Goal: Task Accomplishment & Management: Complete application form

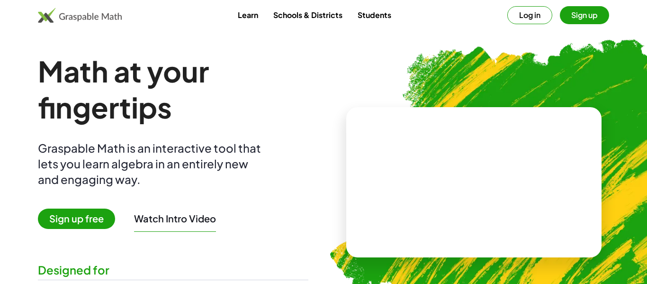
click at [86, 218] on span "Sign up free" at bounding box center [76, 218] width 77 height 20
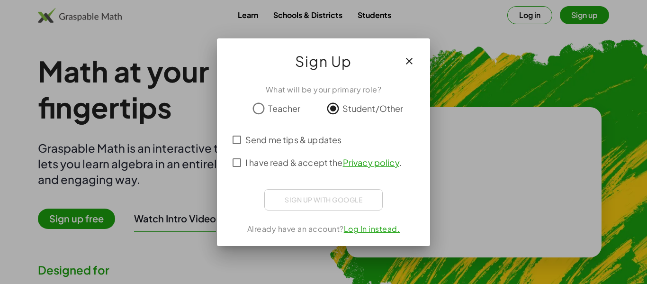
click at [309, 189] on div "Sign up with Google Sign in with Google Sign in with Google. Opens in new tab" at bounding box center [323, 199] width 118 height 21
click at [278, 143] on span "Send me tips & updates" at bounding box center [293, 139] width 96 height 13
click at [259, 162] on span "I have read & accept the Privacy policy ." at bounding box center [323, 162] width 156 height 13
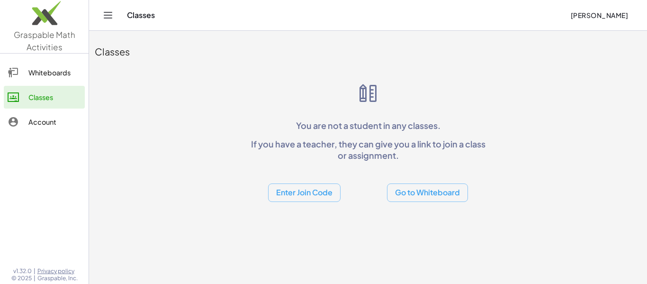
click at [589, 10] on button "[PERSON_NAME]" at bounding box center [598, 15] width 73 height 17
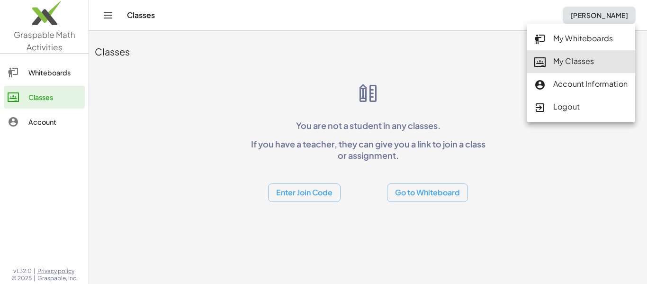
click at [561, 59] on div "My Classes" at bounding box center [580, 61] width 93 height 12
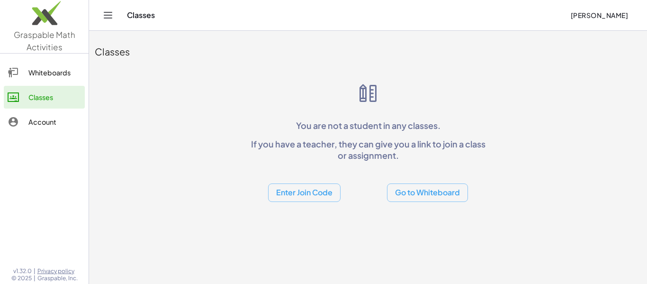
click at [570, 17] on span "[PERSON_NAME]" at bounding box center [599, 15] width 58 height 9
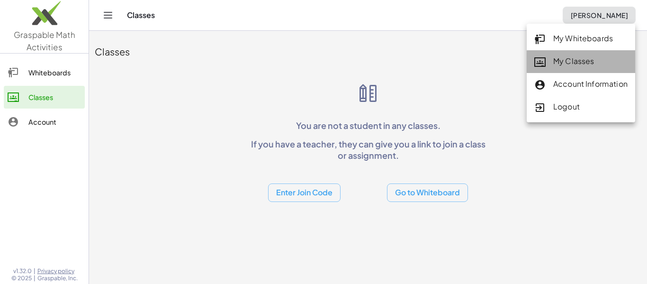
click at [549, 61] on div "My Classes" at bounding box center [580, 61] width 93 height 12
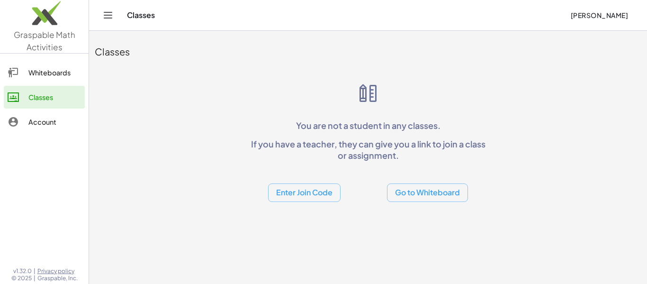
click at [132, 17] on div "Classes" at bounding box center [345, 14] width 436 height 9
click at [113, 13] on icon "Toggle navigation" at bounding box center [107, 14] width 11 height 11
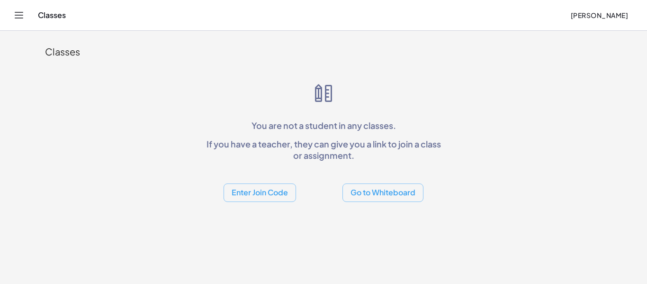
click at [23, 7] on div "Classes Sayesha Banerjee" at bounding box center [323, 15] width 624 height 30
click at [20, 10] on icon "Toggle navigation" at bounding box center [18, 14] width 11 height 11
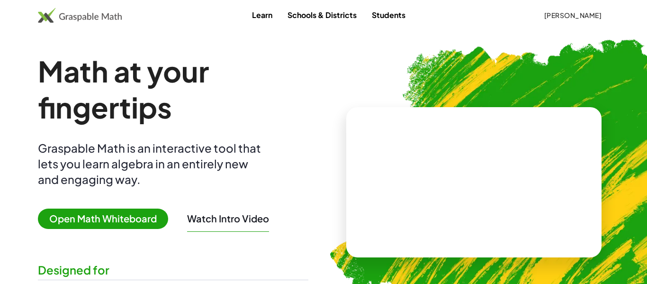
click at [567, 12] on span "[PERSON_NAME]" at bounding box center [572, 15] width 58 height 9
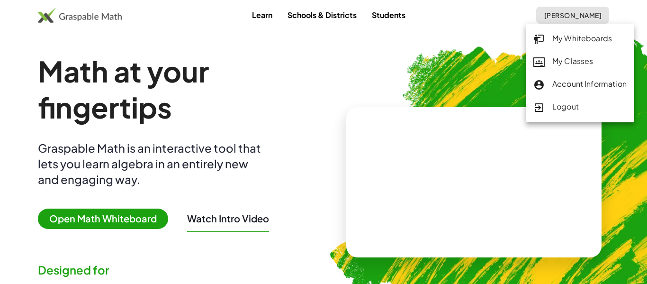
click at [561, 57] on div "My Classes" at bounding box center [579, 61] width 93 height 12
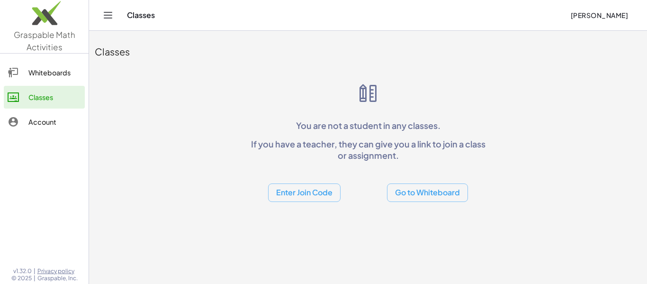
click at [450, 188] on button "Go to Whiteboard" at bounding box center [427, 192] width 81 height 18
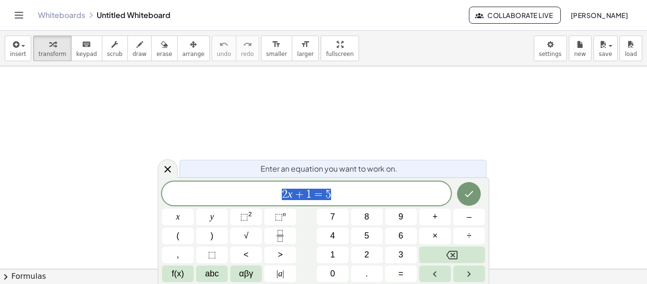
scroll to position [0, 0]
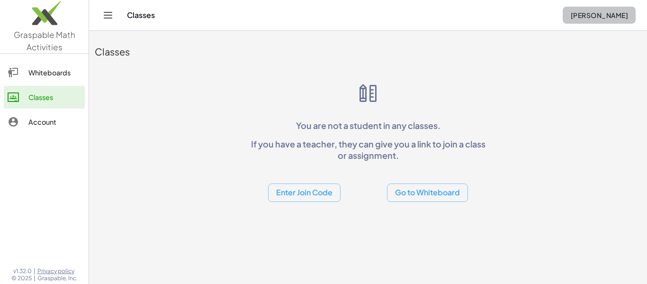
click at [577, 14] on span "[PERSON_NAME]" at bounding box center [599, 15] width 58 height 9
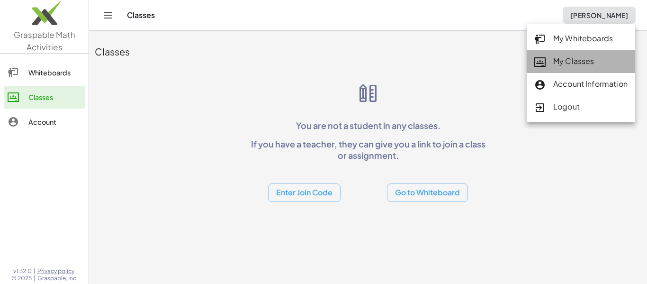
click at [576, 61] on div "My Classes" at bounding box center [580, 61] width 93 height 12
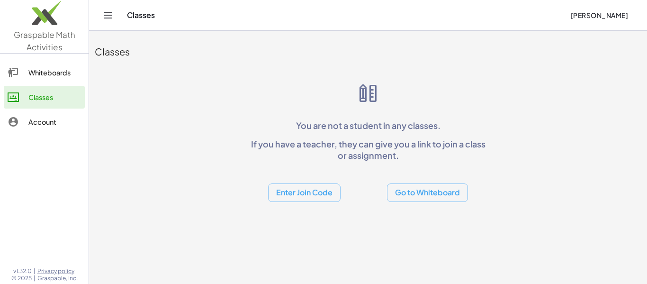
click at [322, 186] on button "Enter Join Code" at bounding box center [304, 192] width 72 height 18
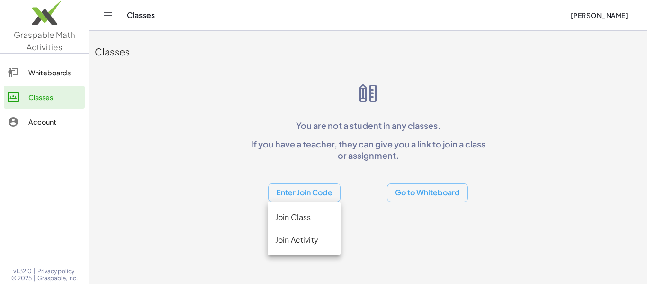
click at [320, 216] on div "Join Class" at bounding box center [304, 216] width 58 height 11
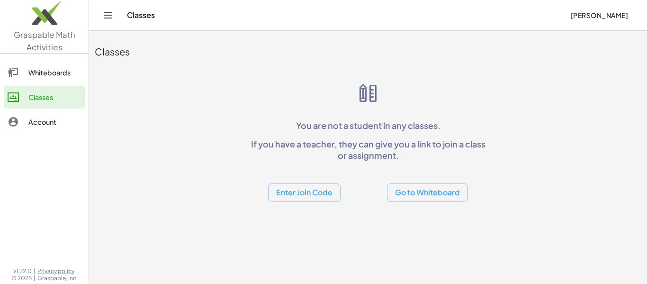
click at [311, 196] on button "Enter Join Code" at bounding box center [304, 192] width 72 height 18
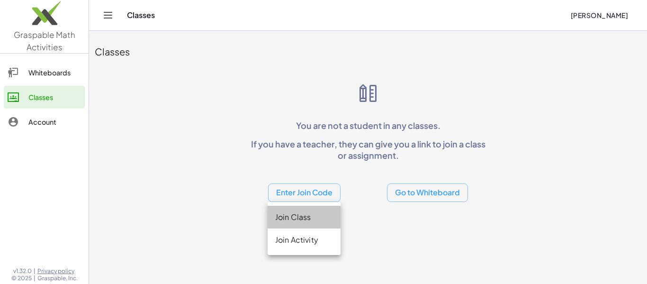
click at [305, 215] on div "Join Class" at bounding box center [304, 216] width 58 height 11
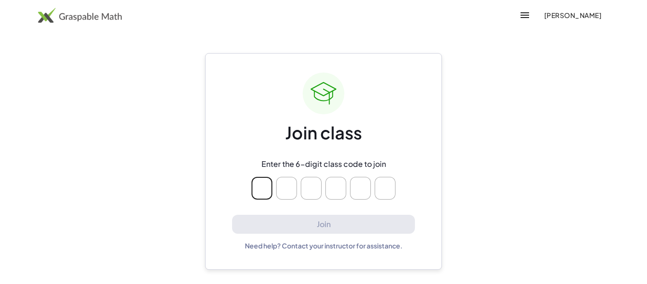
type input "*"
click at [543, 15] on span "[PERSON_NAME]" at bounding box center [572, 15] width 58 height 9
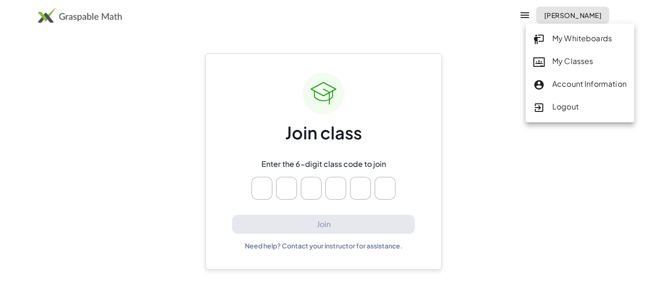
click at [542, 61] on icon at bounding box center [538, 61] width 11 height 11
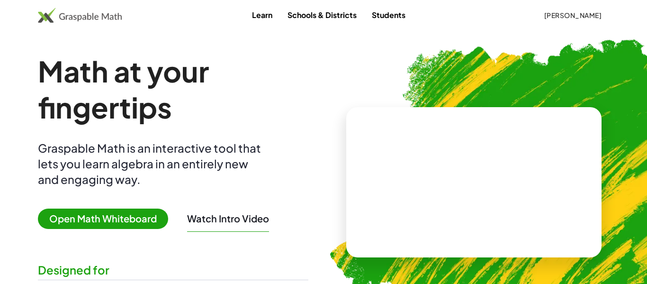
click at [567, 21] on button "[PERSON_NAME]" at bounding box center [572, 15] width 73 height 17
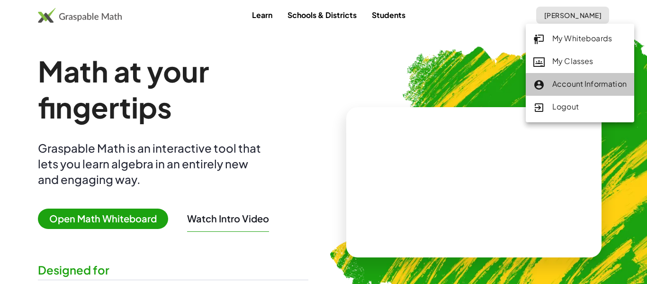
click at [573, 79] on div "Account Information" at bounding box center [579, 84] width 93 height 12
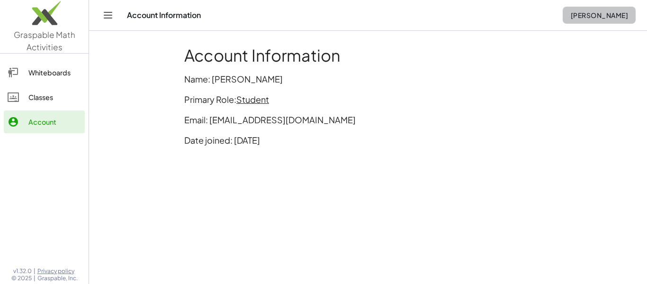
click at [570, 14] on span "[PERSON_NAME]" at bounding box center [599, 15] width 58 height 9
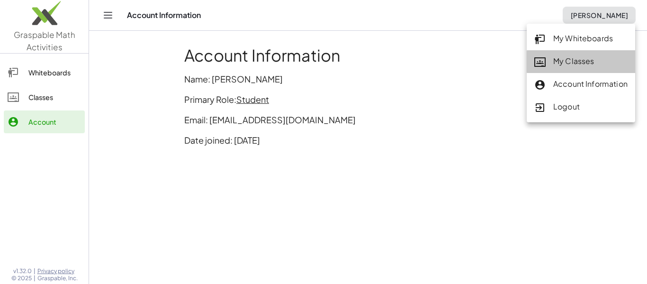
click at [545, 56] on icon at bounding box center [539, 61] width 11 height 11
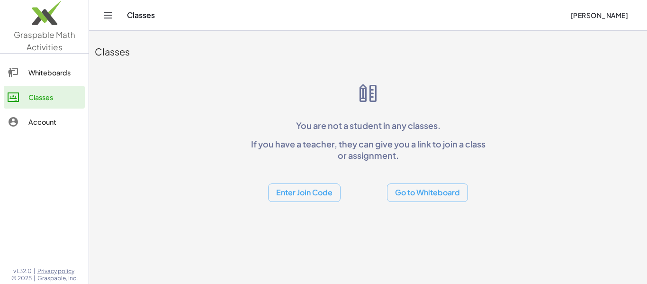
click at [333, 195] on button "Enter Join Code" at bounding box center [304, 192] width 72 height 18
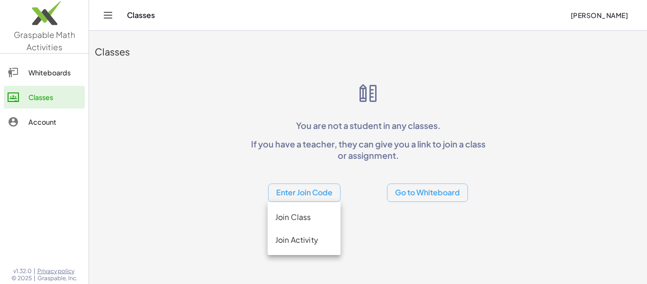
click at [314, 209] on div "Join Class" at bounding box center [303, 216] width 73 height 23
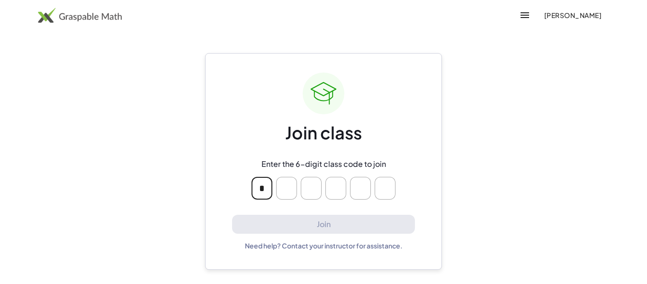
type input "*"
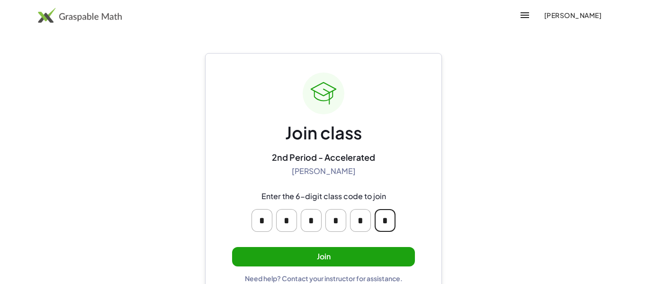
type input "*"
click at [364, 249] on button "Join" at bounding box center [323, 256] width 183 height 19
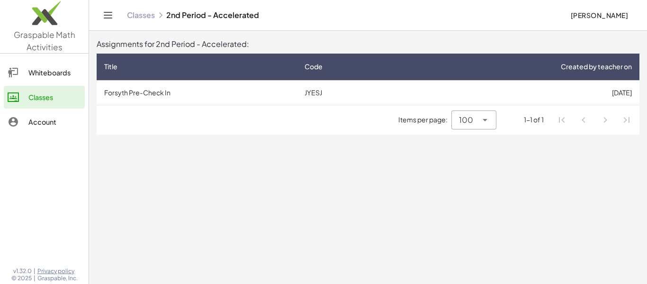
click at [220, 124] on div "Items per page: 100 *** 1-1 of 1" at bounding box center [368, 119] width 543 height 29
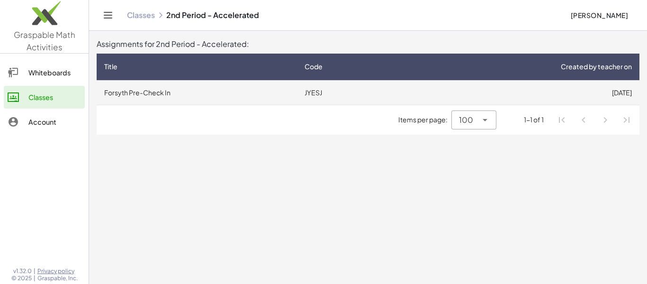
click at [316, 87] on td "JYESJ" at bounding box center [350, 92] width 106 height 25
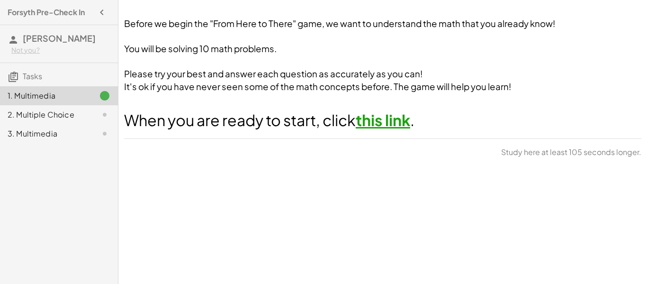
click at [397, 119] on link "this link" at bounding box center [383, 119] width 54 height 19
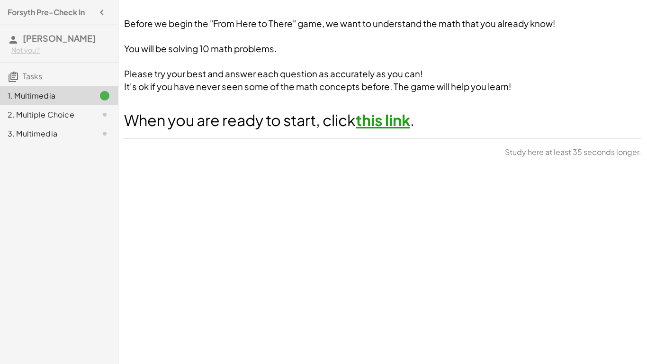
click at [72, 109] on div "2. Multiple Choice" at bounding box center [46, 114] width 76 height 11
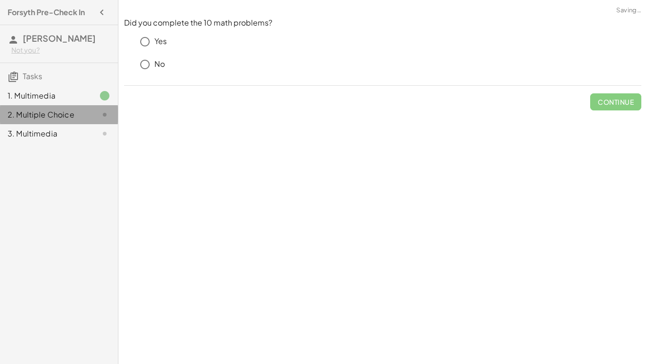
click at [72, 109] on div "2. Multiple Choice" at bounding box center [46, 114] width 76 height 11
click at [158, 41] on p "Yes" at bounding box center [160, 41] width 12 height 11
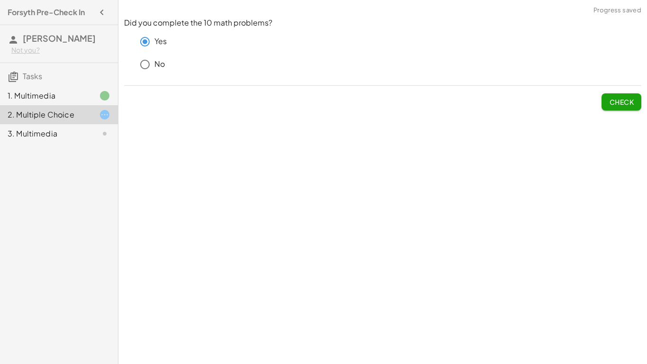
click at [638, 107] on button "Check" at bounding box center [621, 101] width 40 height 17
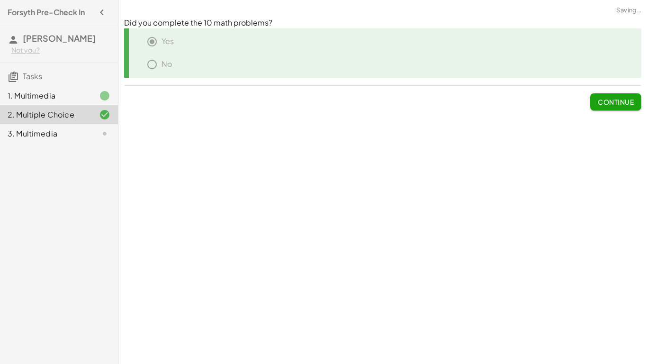
click at [10, 127] on div "3. Multimedia" at bounding box center [59, 133] width 118 height 19
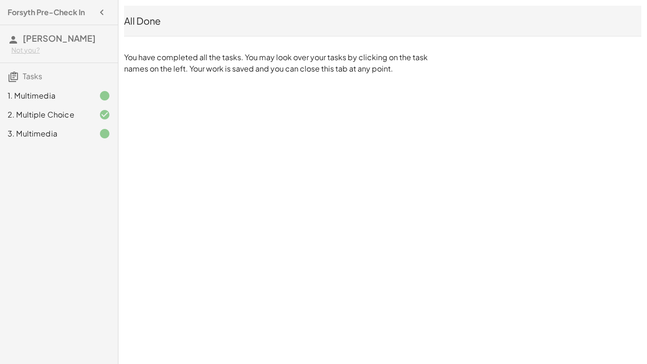
click at [55, 42] on span "[PERSON_NAME]" at bounding box center [59, 38] width 73 height 11
click at [53, 14] on h4 "Forsyth Pre-Check In" at bounding box center [46, 12] width 77 height 11
click at [30, 71] on span "Tasks" at bounding box center [32, 76] width 19 height 10
click at [23, 77] on span "Tasks" at bounding box center [32, 76] width 19 height 10
click at [102, 7] on icon "button" at bounding box center [101, 12] width 11 height 11
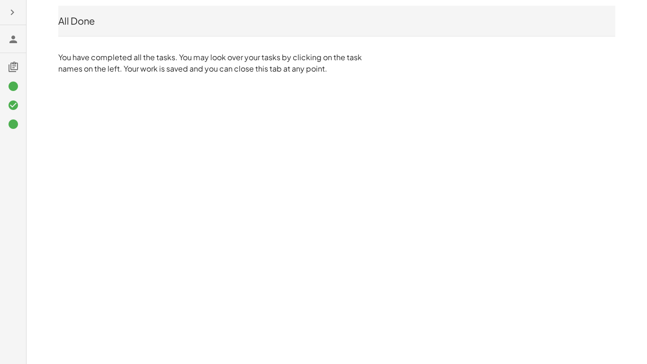
click at [9, 8] on icon "button" at bounding box center [12, 12] width 11 height 11
